Goal: Navigation & Orientation: Find specific page/section

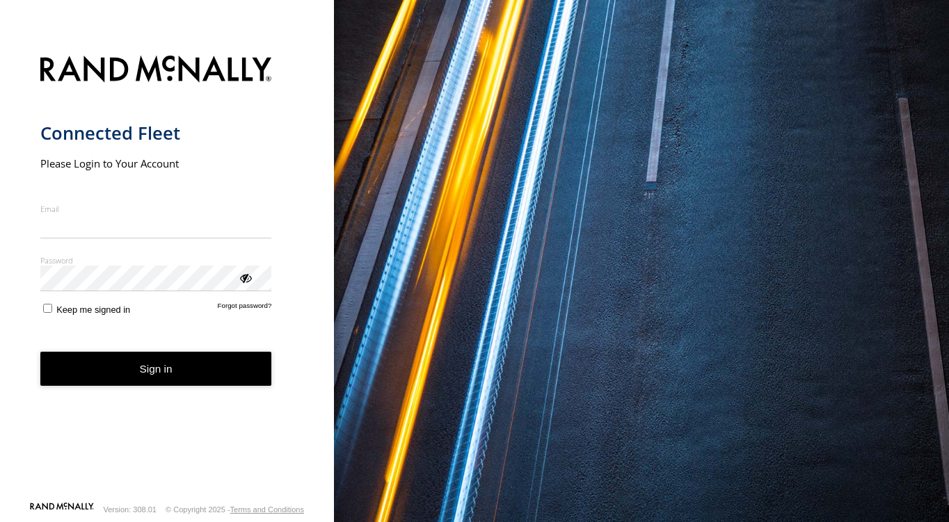
click at [135, 238] on input "Email" at bounding box center [156, 226] width 232 height 25
click at [123, 222] on input "Email" at bounding box center [156, 226] width 232 height 25
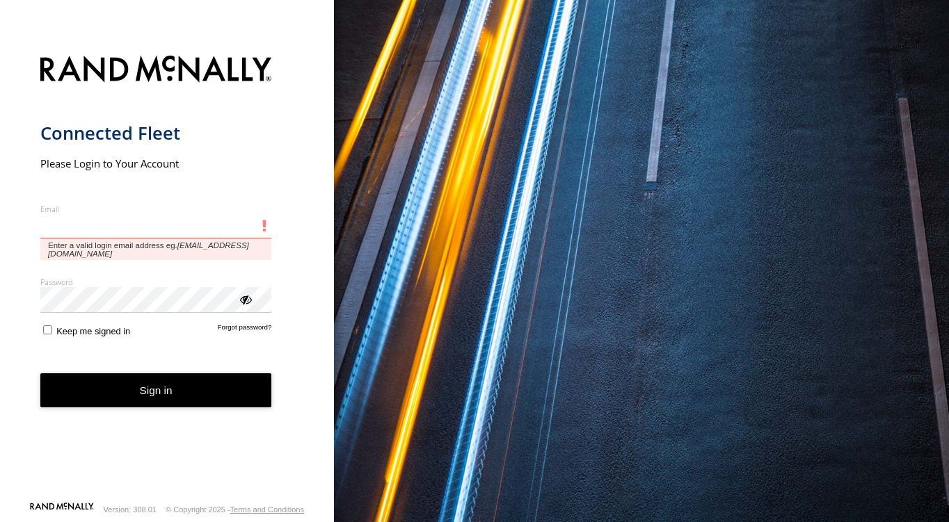
type input "**********"
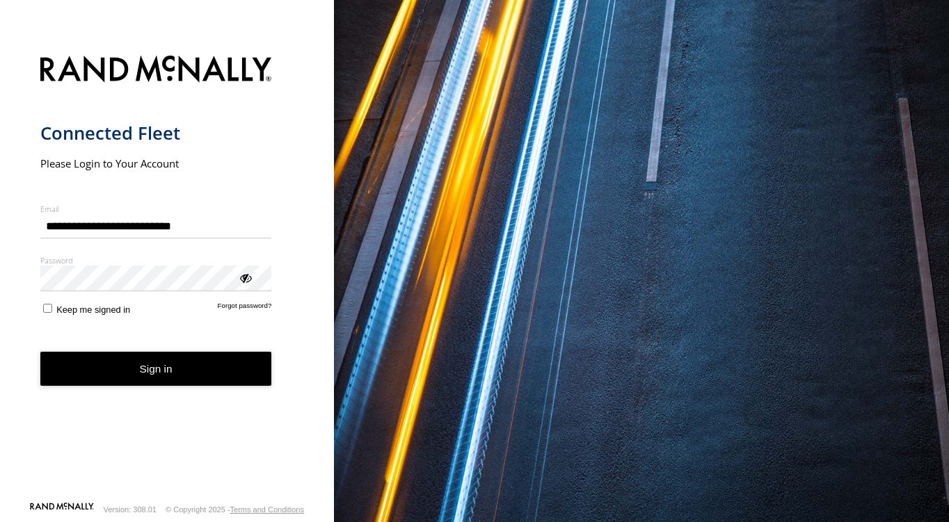
click at [113, 315] on span "Keep me signed in" at bounding box center [93, 310] width 74 height 10
click at [122, 354] on button "Sign in" at bounding box center [156, 369] width 232 height 34
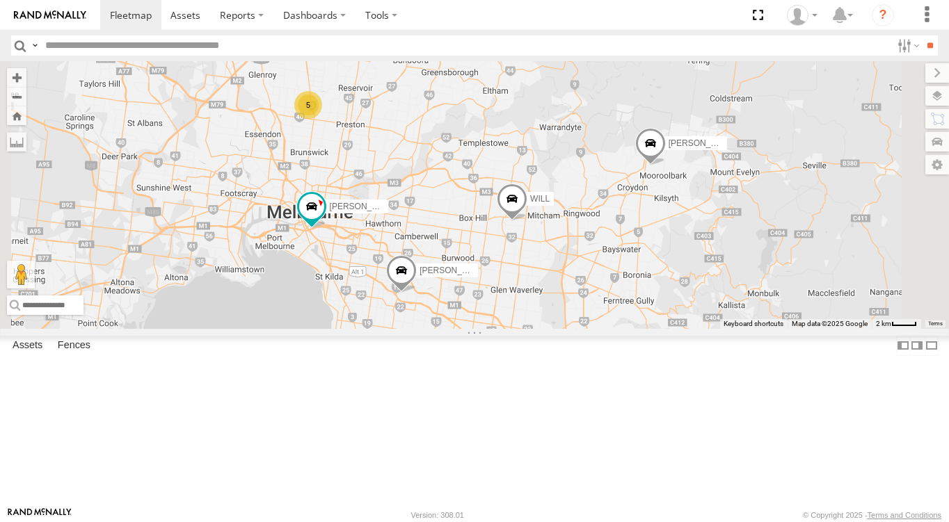
click at [0, 0] on span at bounding box center [0, 0] width 0 height 0
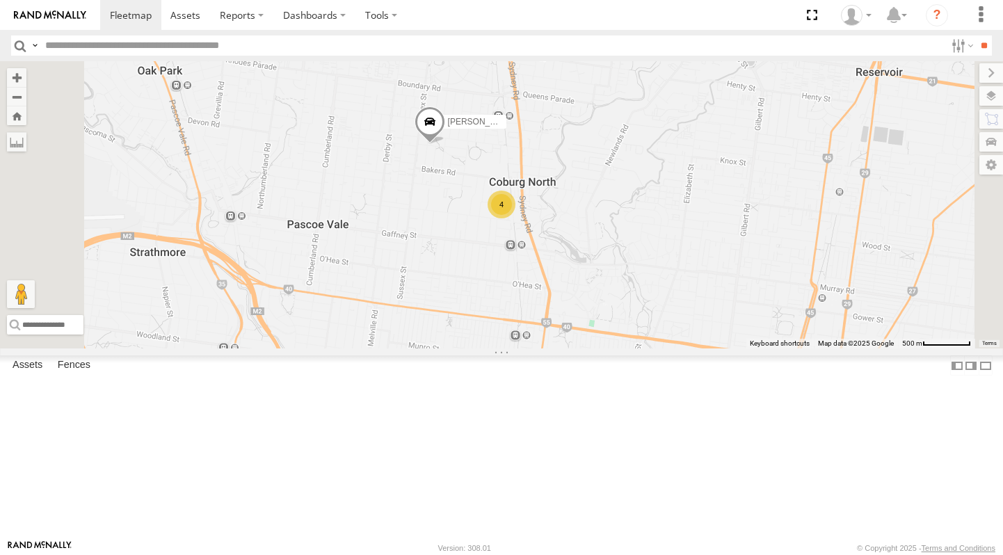
click at [0, 0] on span at bounding box center [0, 0] width 0 height 0
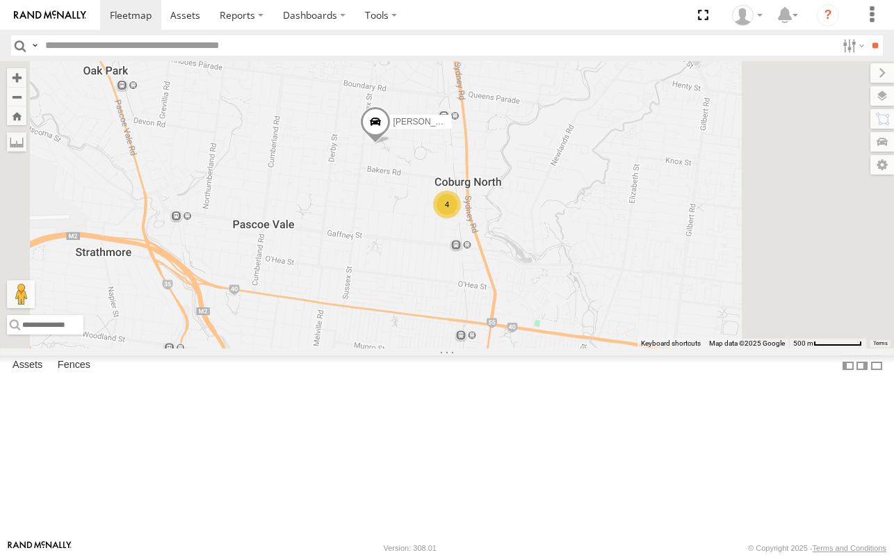
click at [0, 0] on span at bounding box center [0, 0] width 0 height 0
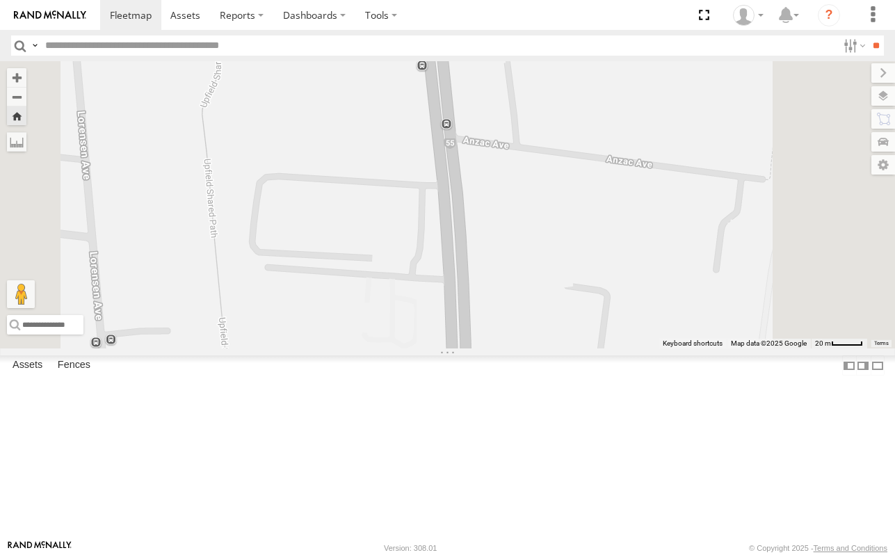
click at [0, 0] on span at bounding box center [0, 0] width 0 height 0
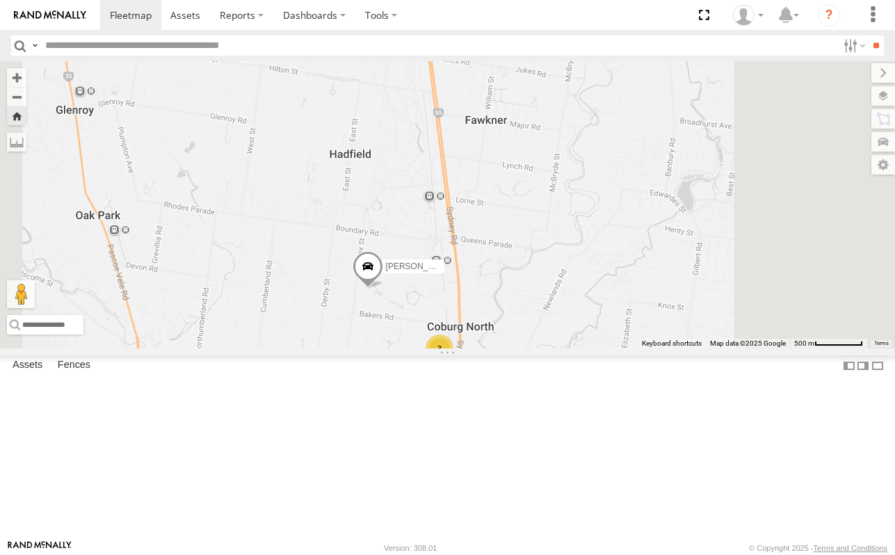
click at [0, 0] on span at bounding box center [0, 0] width 0 height 0
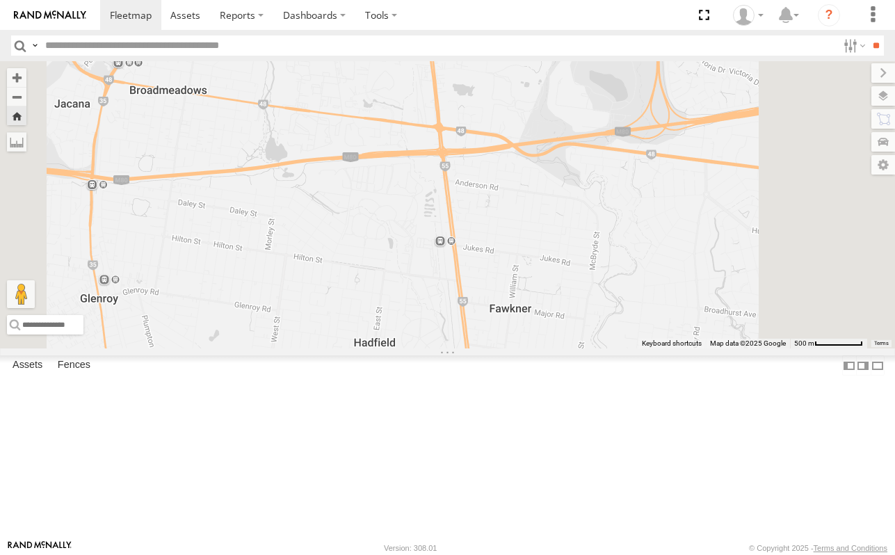
click at [0, 0] on span at bounding box center [0, 0] width 0 height 0
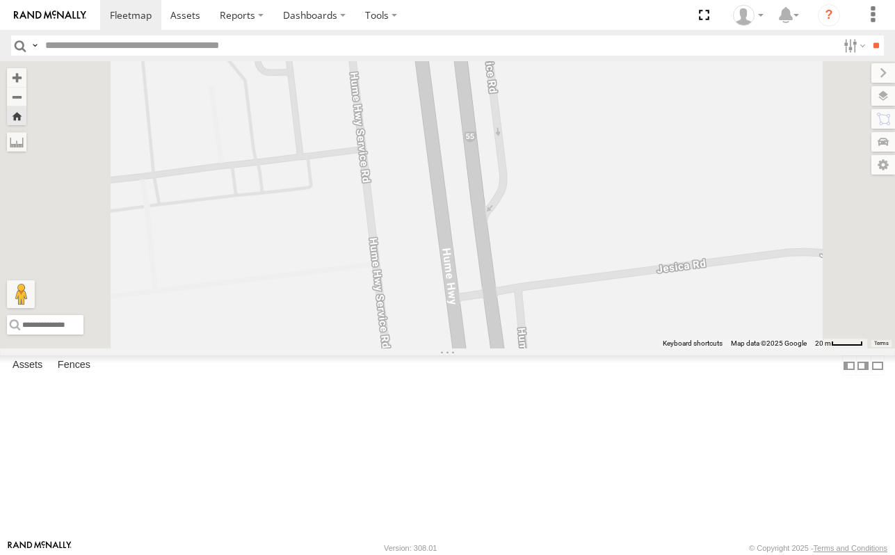
click at [0, 0] on span at bounding box center [0, 0] width 0 height 0
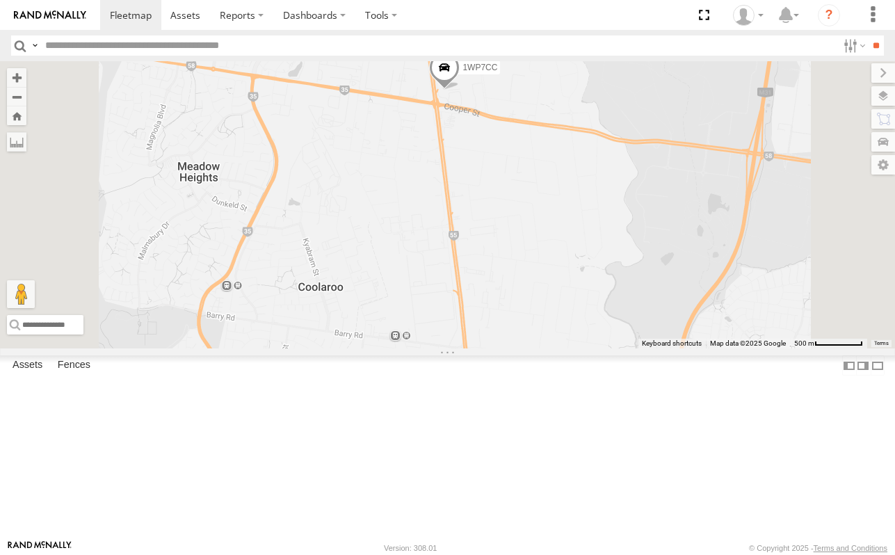
click at [0, 0] on span at bounding box center [0, 0] width 0 height 0
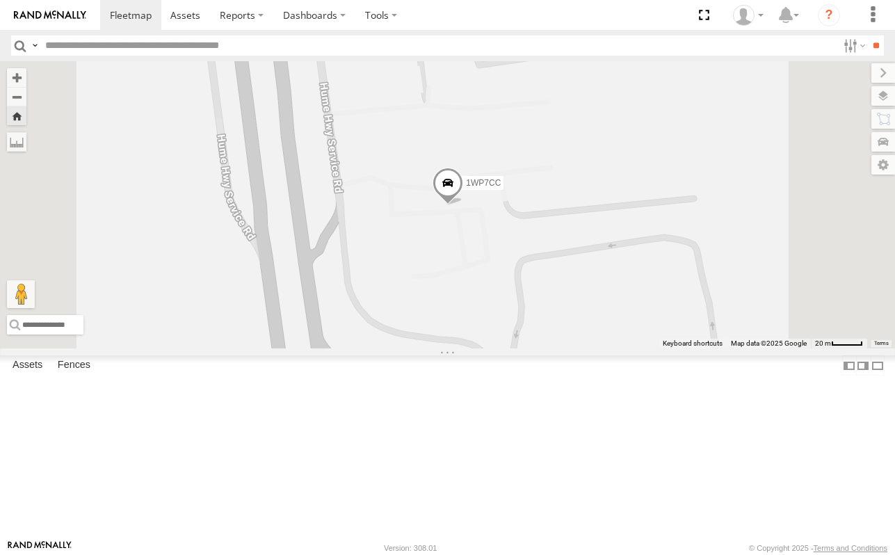
click at [0, 0] on span at bounding box center [0, 0] width 0 height 0
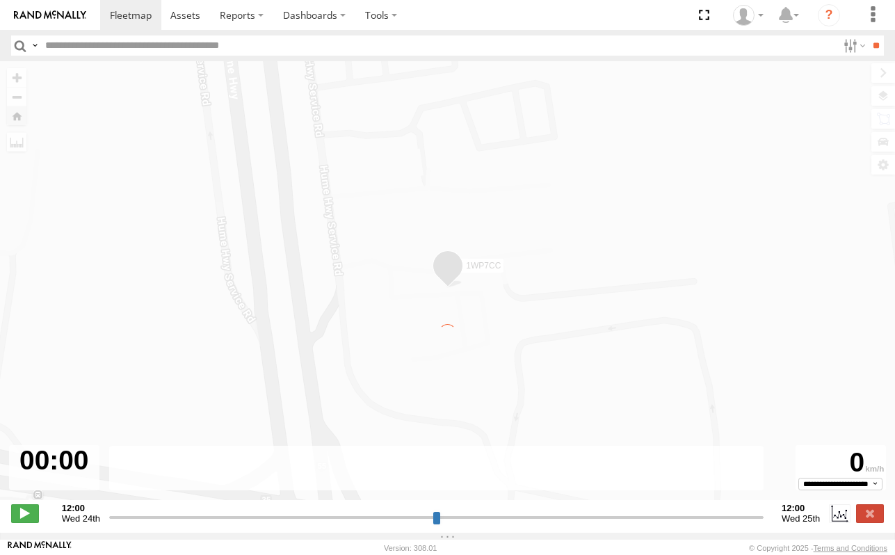
type input "**********"
